Goal: Obtain resource: Obtain resource

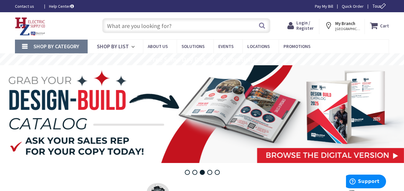
click at [346, 29] on span "[GEOGRAPHIC_DATA], [GEOGRAPHIC_DATA]" at bounding box center [347, 29] width 25 height 5
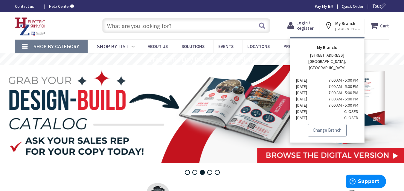
click at [331, 124] on link "Change Branch" at bounding box center [326, 130] width 39 height 13
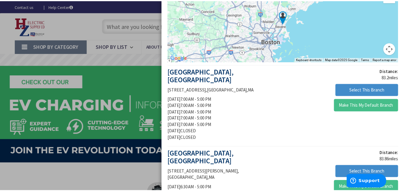
scroll to position [72, 0]
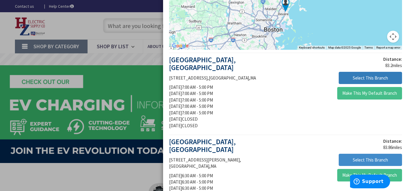
click at [350, 76] on button "Select This Branch" at bounding box center [370, 78] width 63 height 13
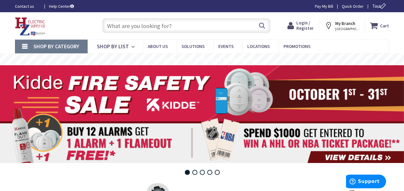
click at [63, 8] on link "Help Center" at bounding box center [61, 6] width 25 height 6
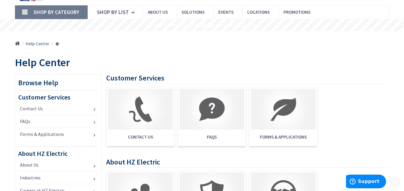
scroll to position [36, 0]
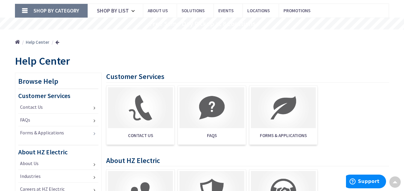
click at [36, 132] on link "Forms & Applications" at bounding box center [58, 133] width 80 height 13
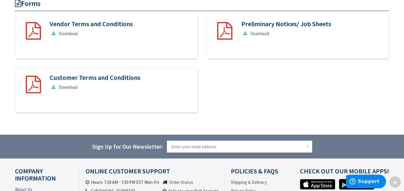
scroll to position [155, 0]
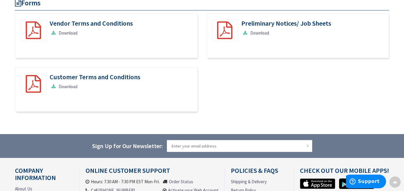
click at [65, 89] on link "Download" at bounding box center [64, 87] width 28 height 6
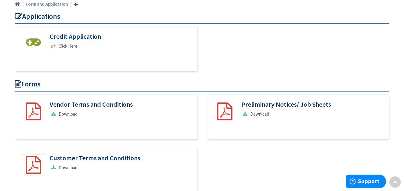
scroll to position [72, 0]
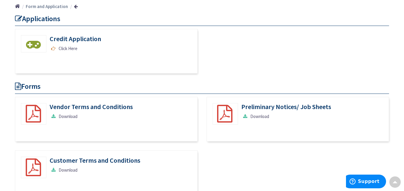
click at [67, 50] on link "Click Here" at bounding box center [64, 48] width 28 height 6
